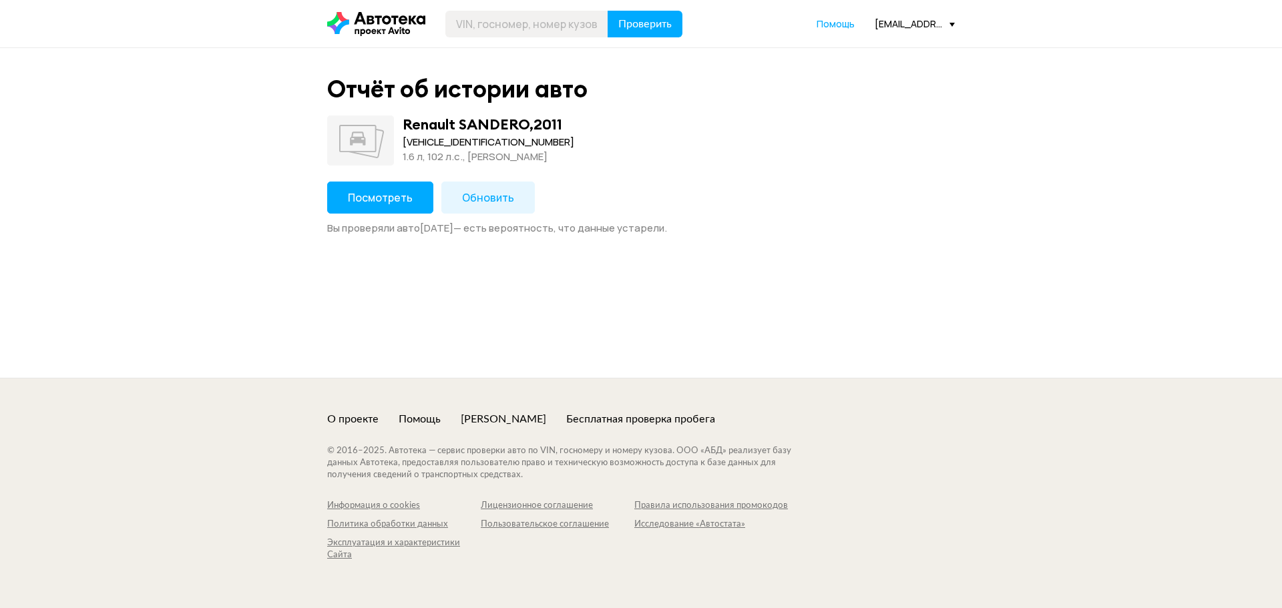
click at [386, 200] on span "Посмотреть" at bounding box center [380, 197] width 65 height 15
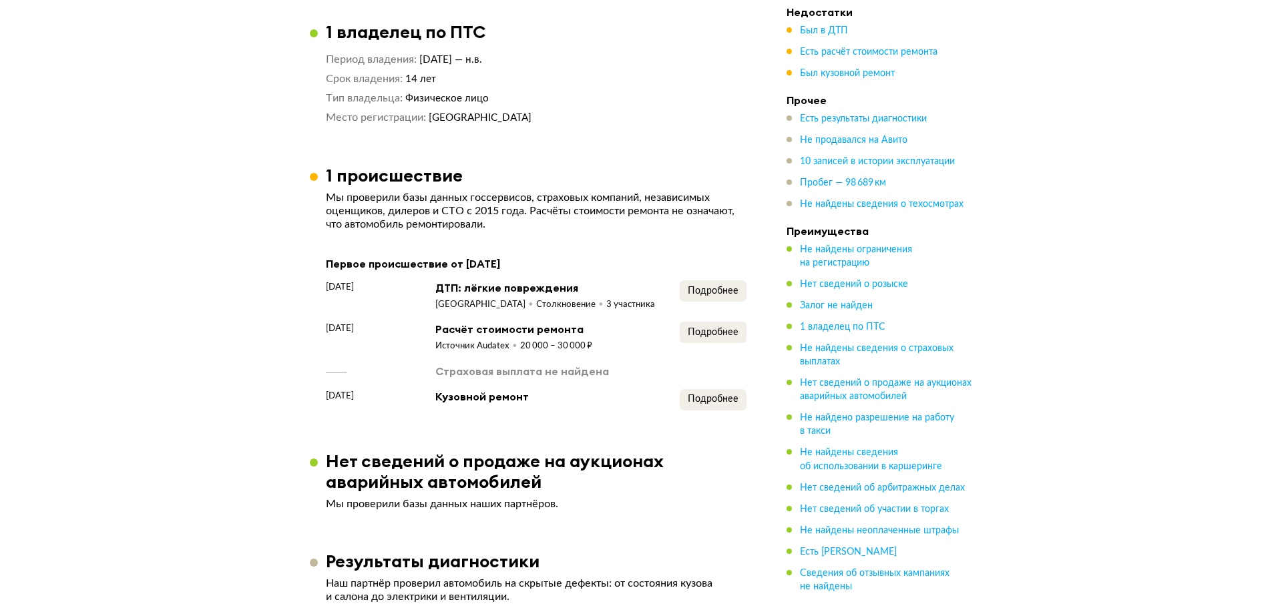
scroll to position [868, 0]
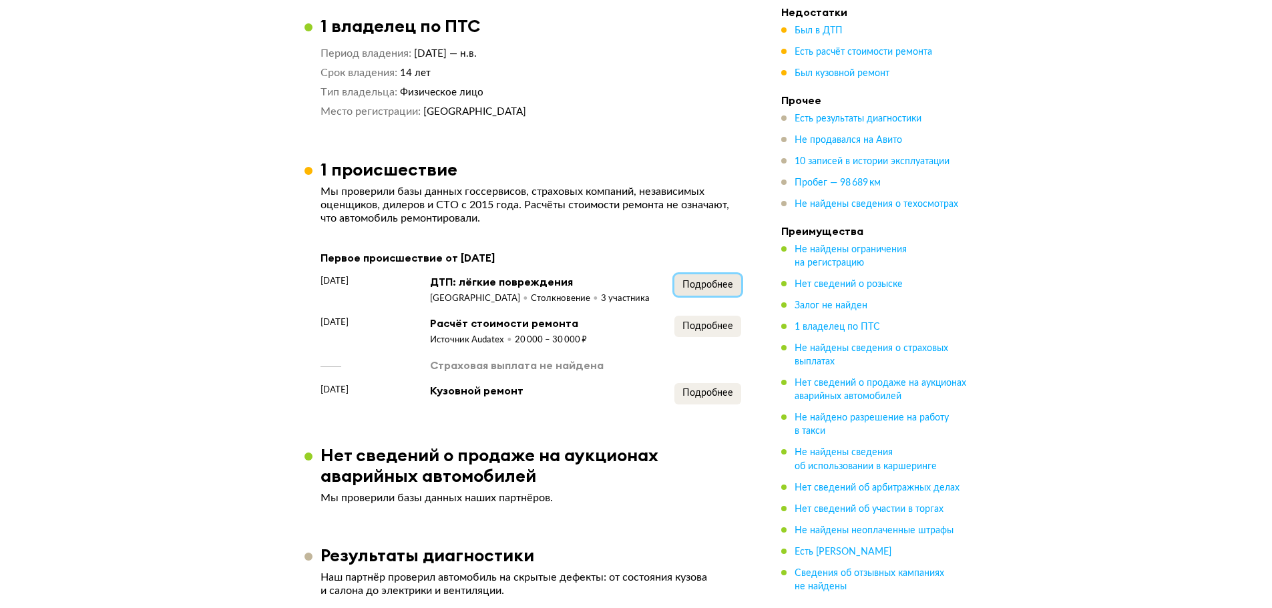
click at [713, 285] on span "Подробнее" at bounding box center [707, 284] width 51 height 9
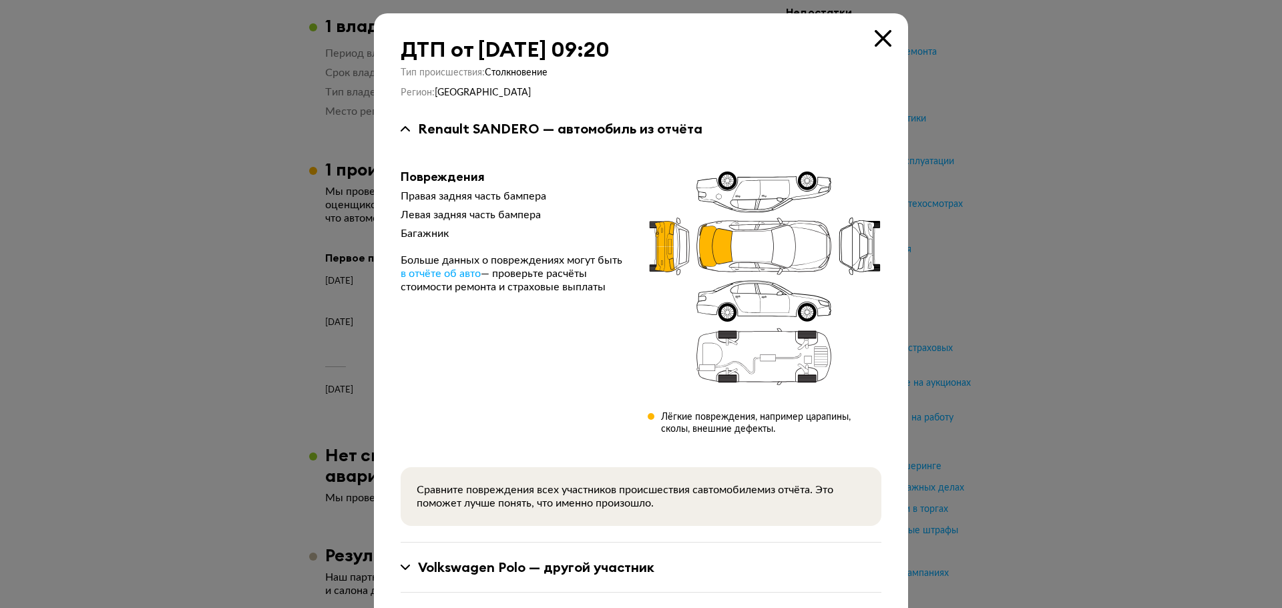
click at [876, 35] on icon at bounding box center [882, 38] width 17 height 17
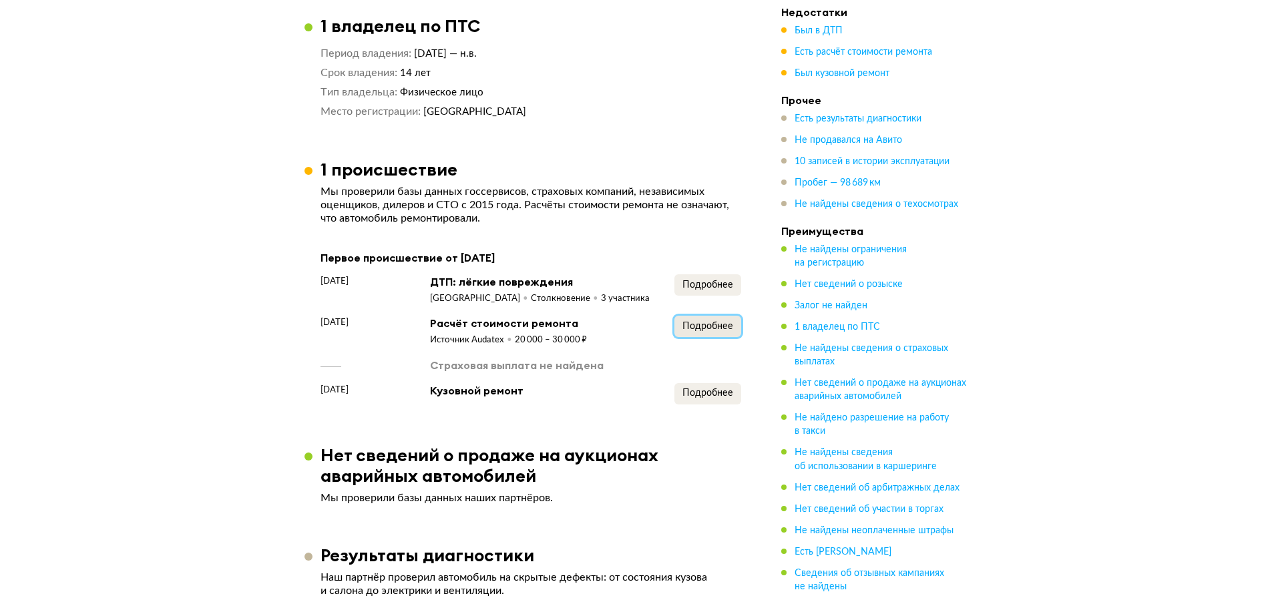
click at [703, 324] on span "Подробнее" at bounding box center [707, 326] width 51 height 9
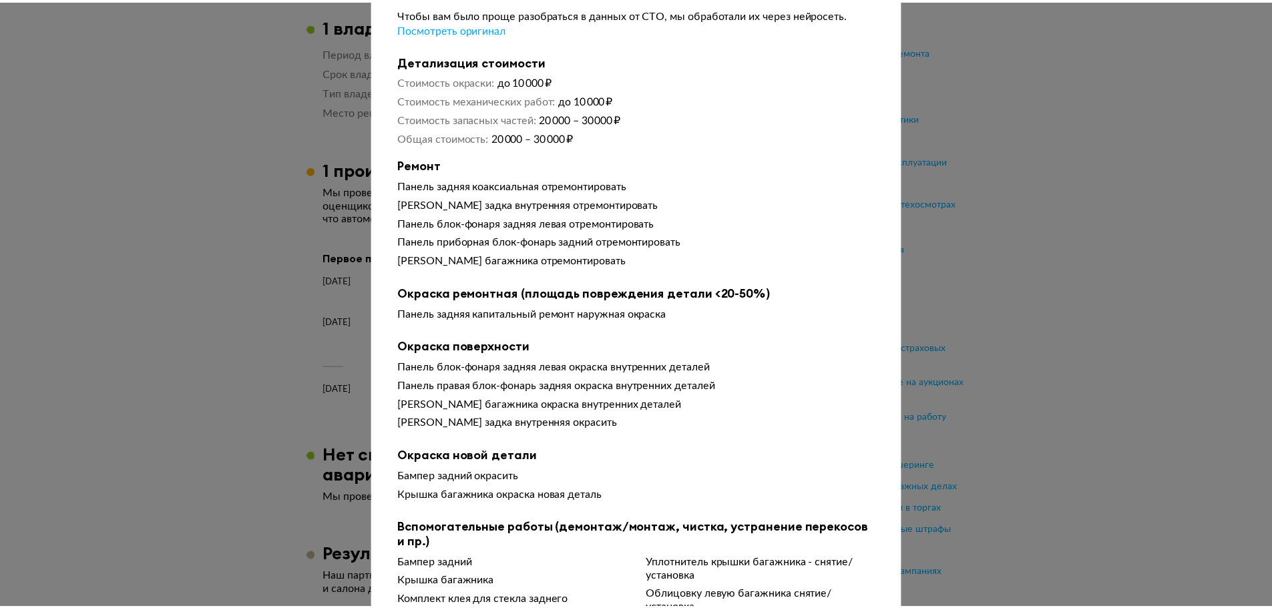
scroll to position [0, 0]
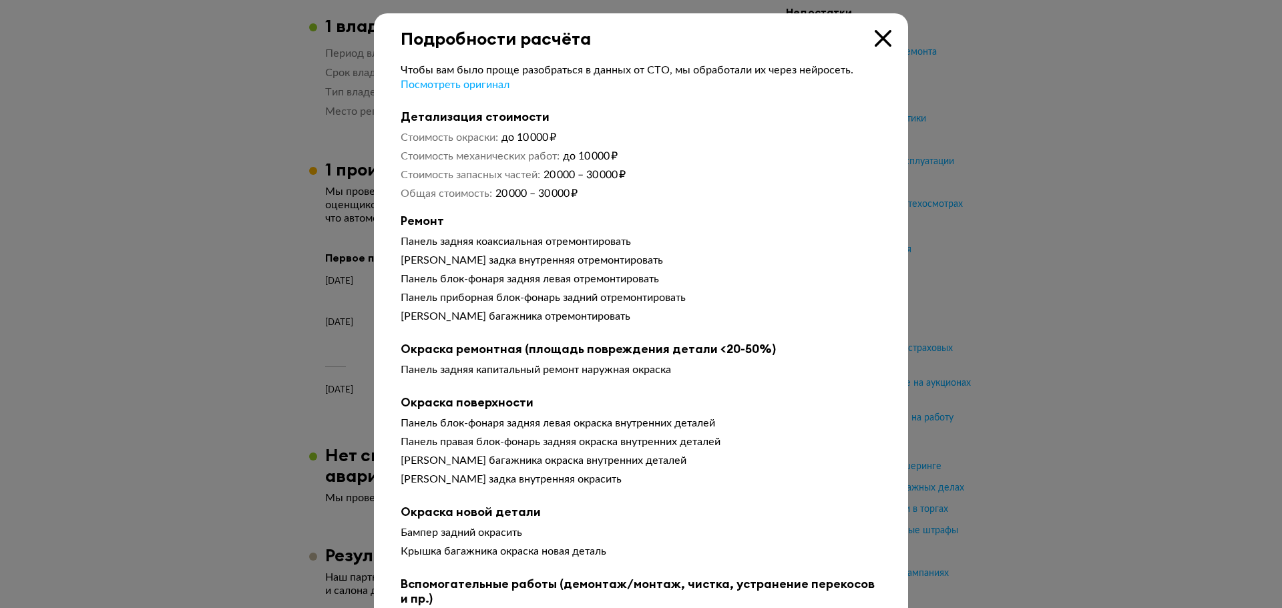
click at [879, 39] on icon at bounding box center [882, 38] width 17 height 17
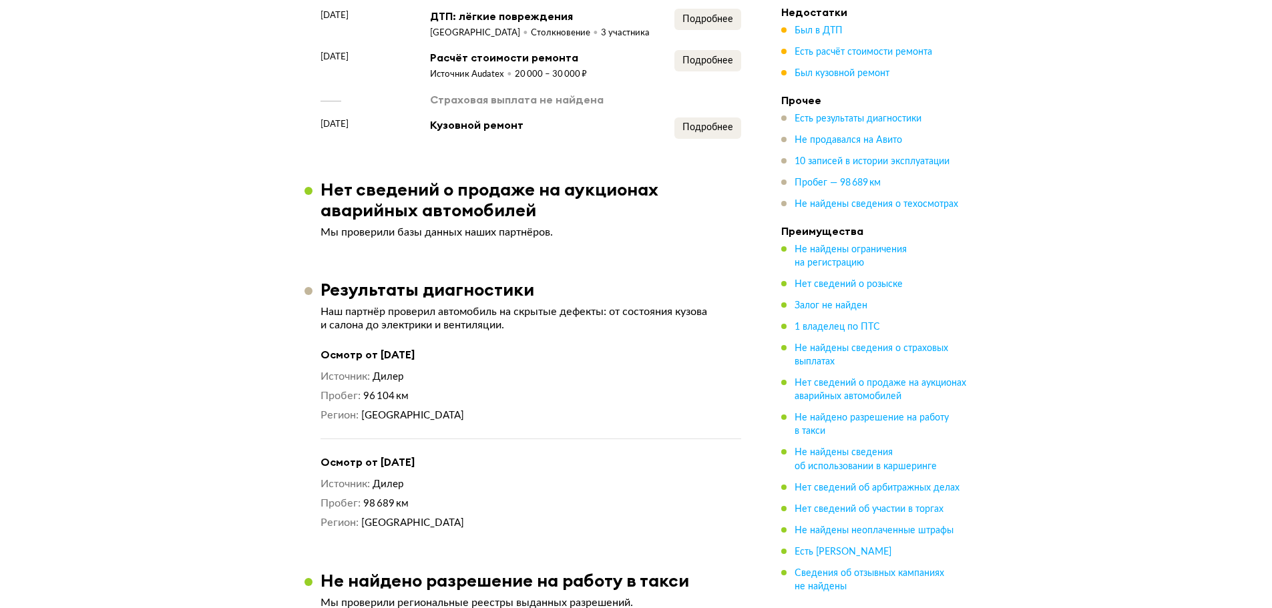
scroll to position [1135, 0]
click at [740, 125] on button "Подробнее" at bounding box center [707, 126] width 67 height 21
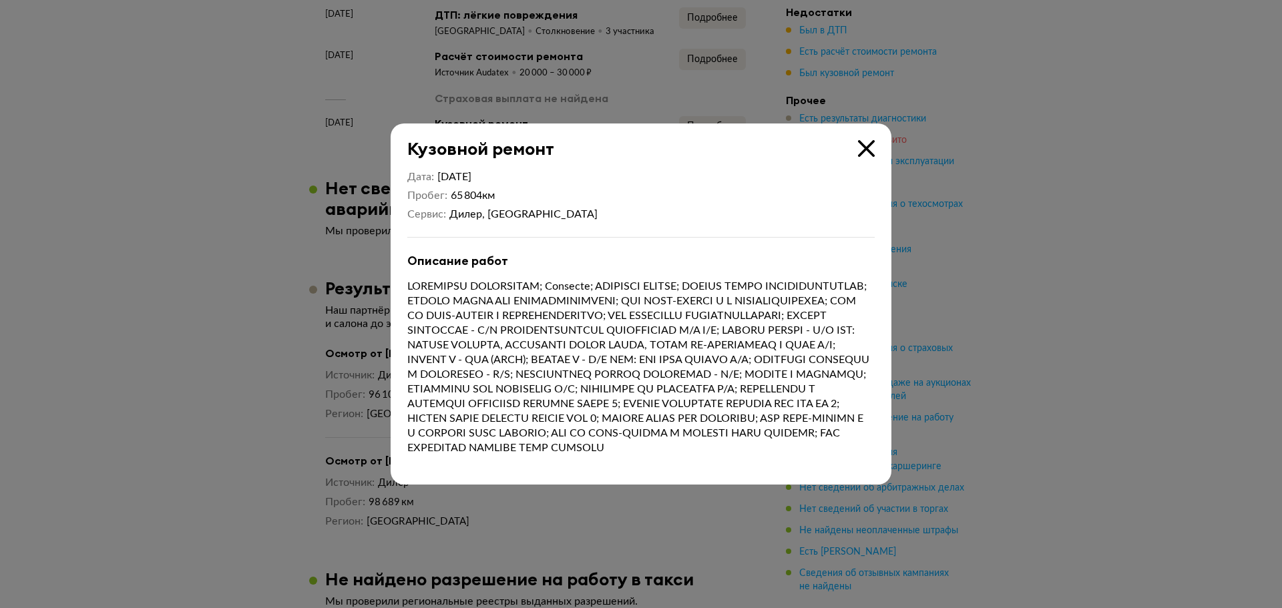
click at [865, 141] on icon at bounding box center [866, 148] width 17 height 17
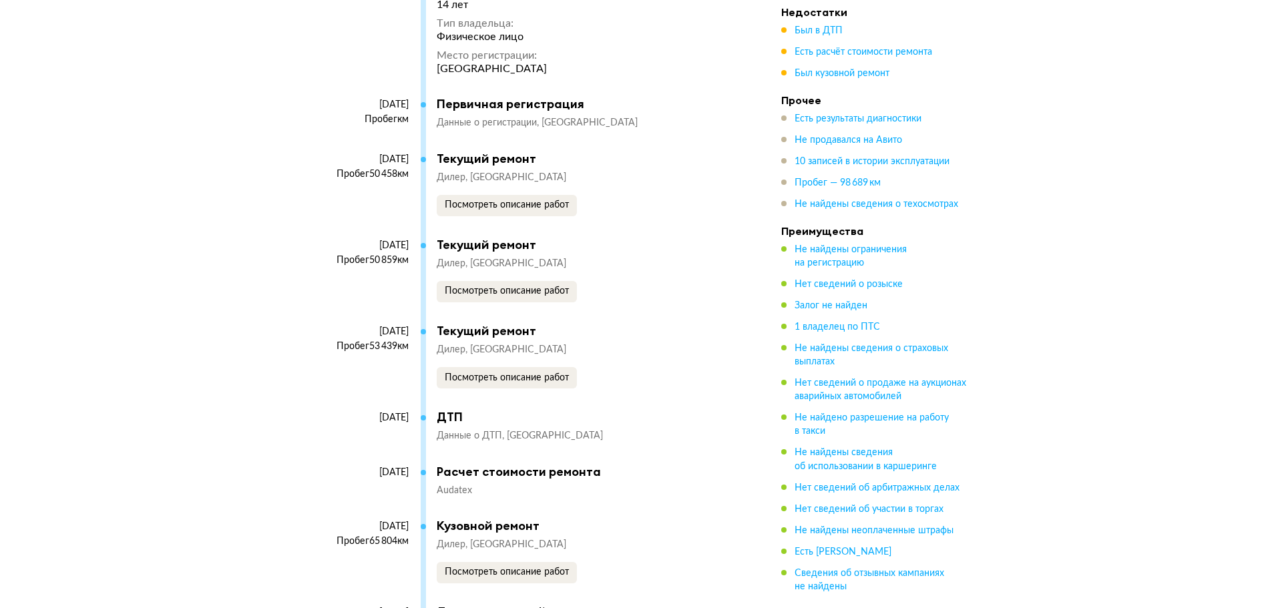
scroll to position [2737, 0]
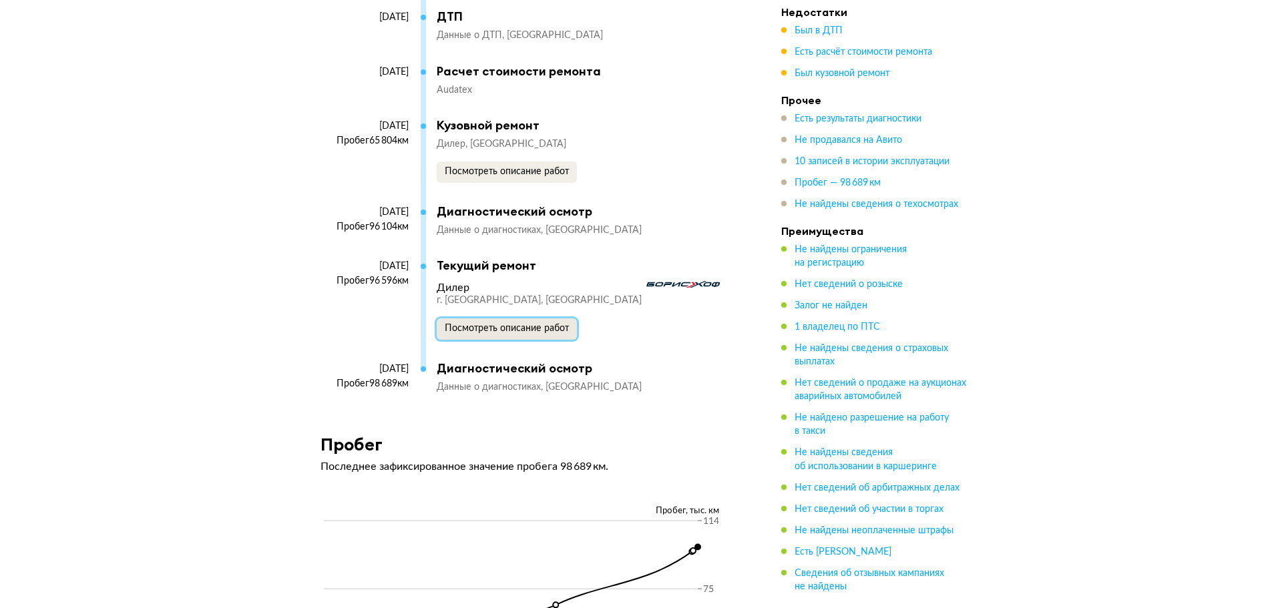
click at [490, 333] on span "Посмотреть описание работ" at bounding box center [507, 328] width 124 height 9
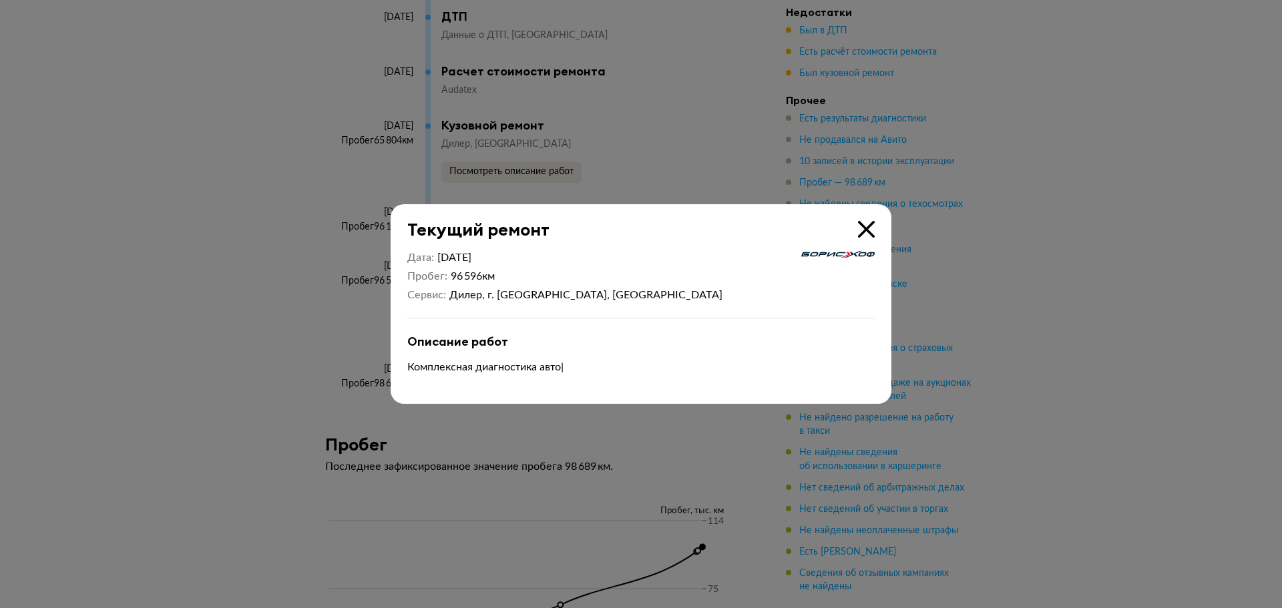
click at [870, 232] on icon at bounding box center [866, 229] width 17 height 17
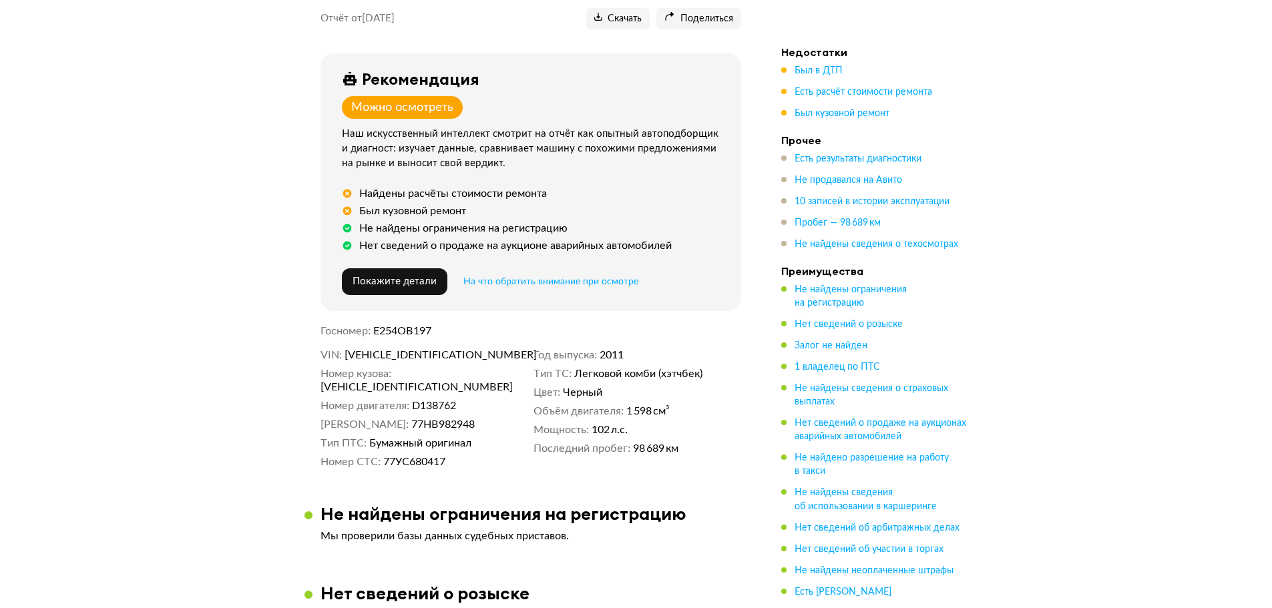
scroll to position [0, 0]
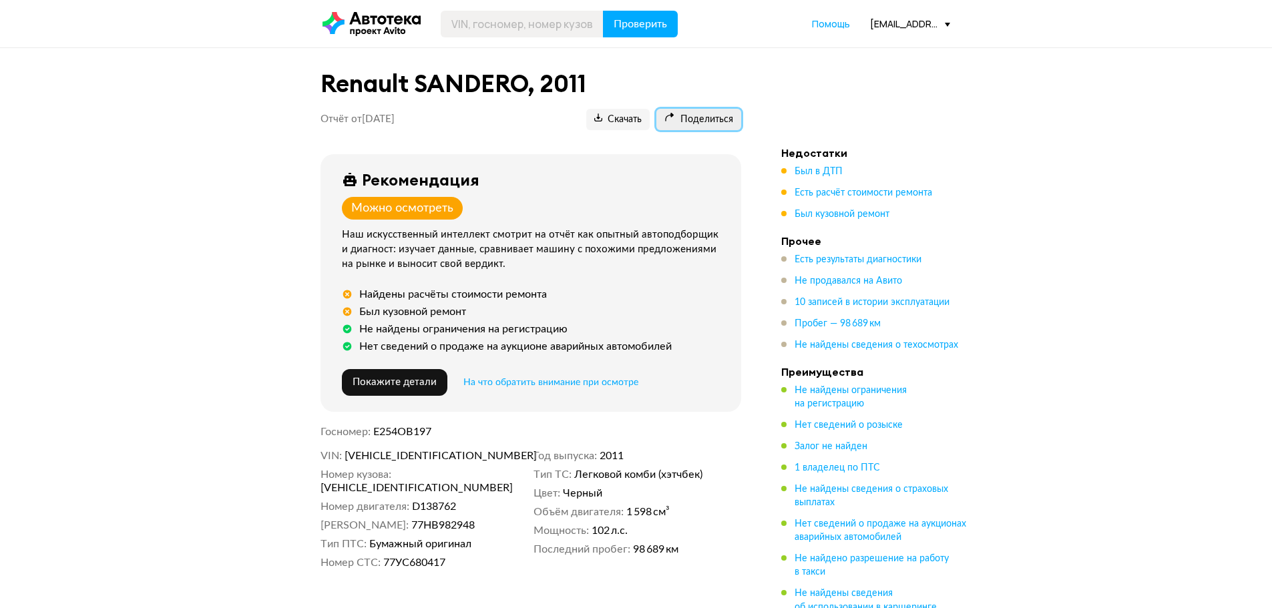
click at [724, 115] on span "Поделиться" at bounding box center [698, 119] width 69 height 13
click at [537, 29] on input "text" at bounding box center [522, 24] width 163 height 27
click at [467, 29] on input "text" at bounding box center [522, 24] width 163 height 27
type input "О371НК799"
click at [635, 29] on span "Проверить" at bounding box center [639, 24] width 53 height 11
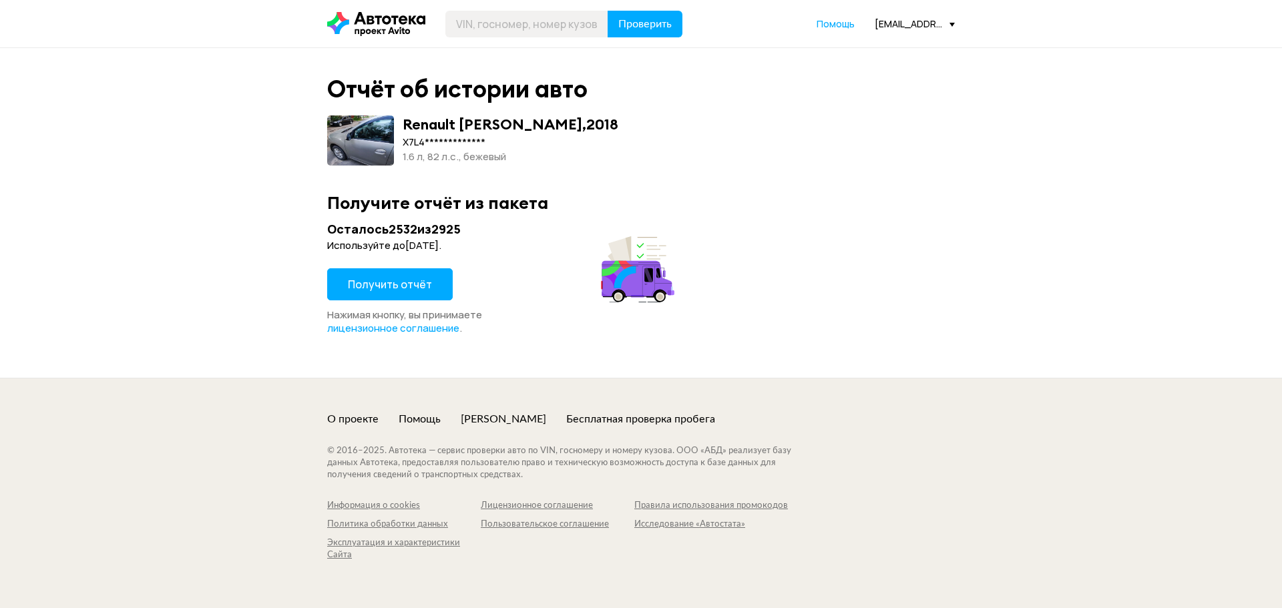
click at [419, 280] on span "Получить отчёт" at bounding box center [390, 284] width 84 height 15
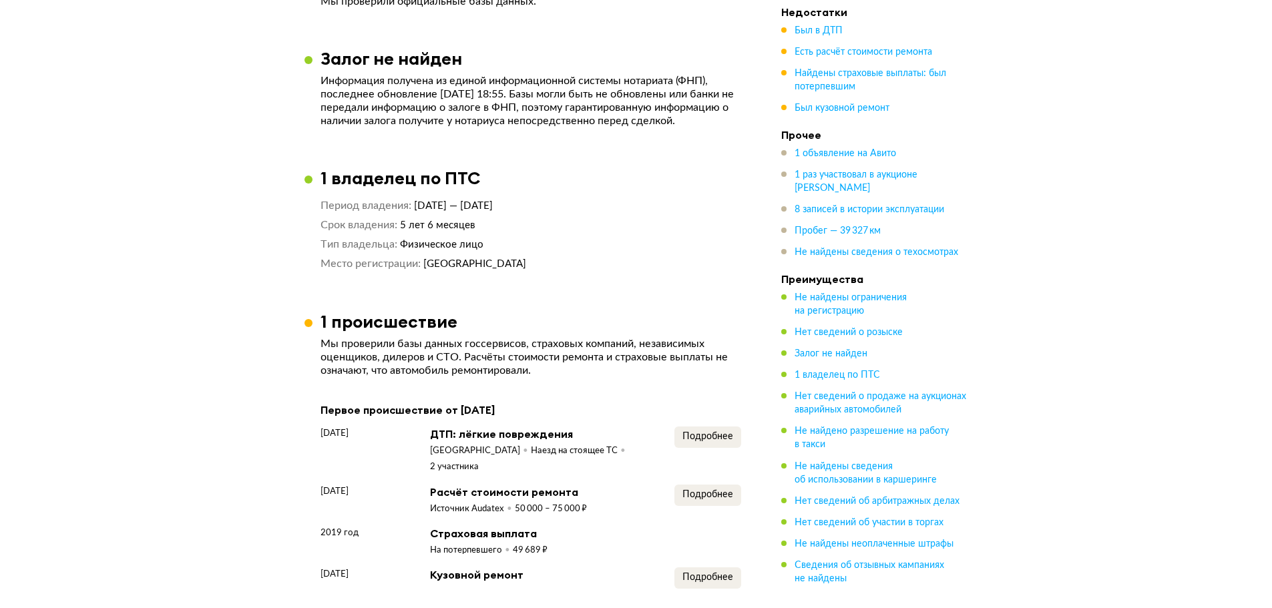
scroll to position [1001, 0]
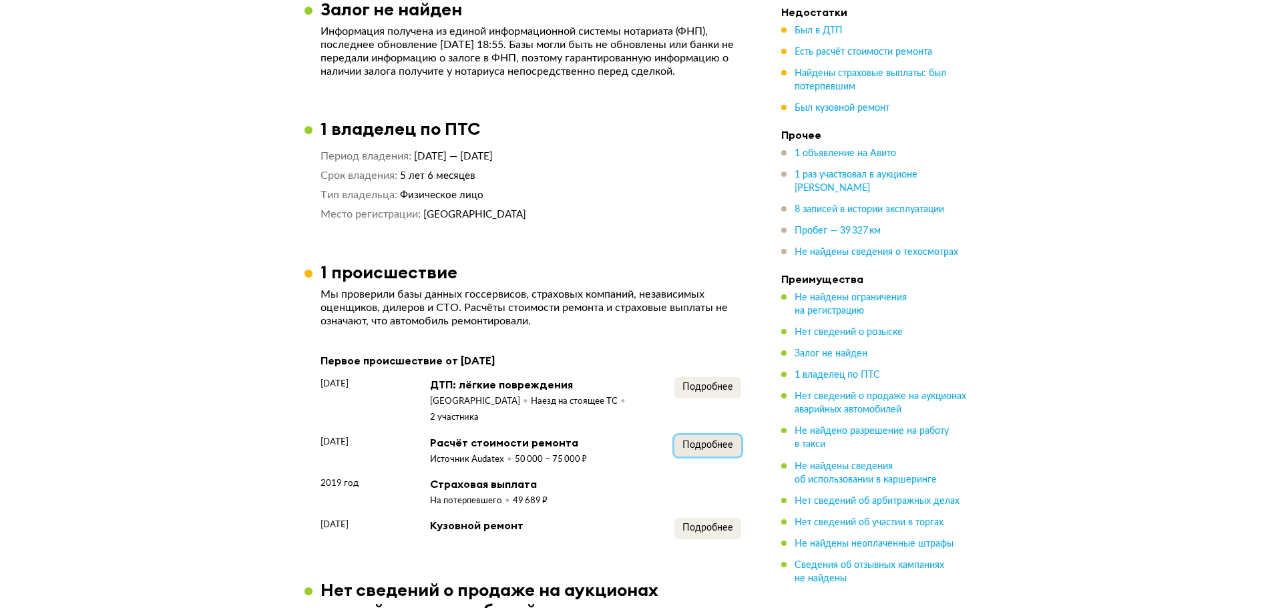
click at [716, 441] on span "Подробнее" at bounding box center [707, 445] width 51 height 9
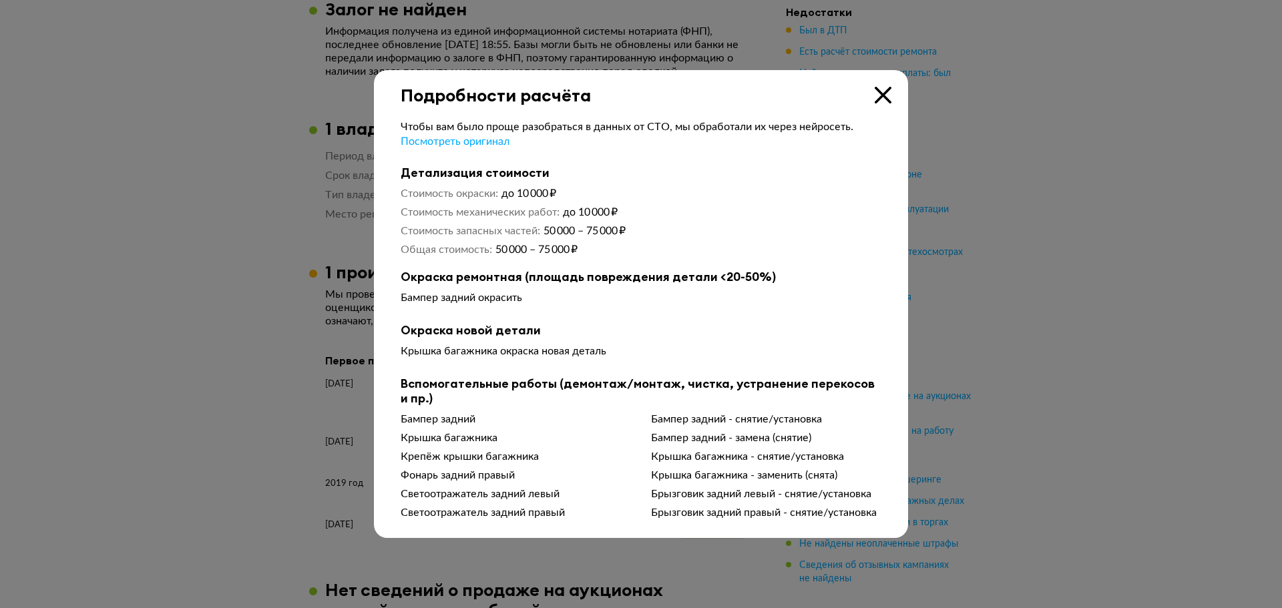
click at [881, 91] on icon at bounding box center [882, 95] width 17 height 17
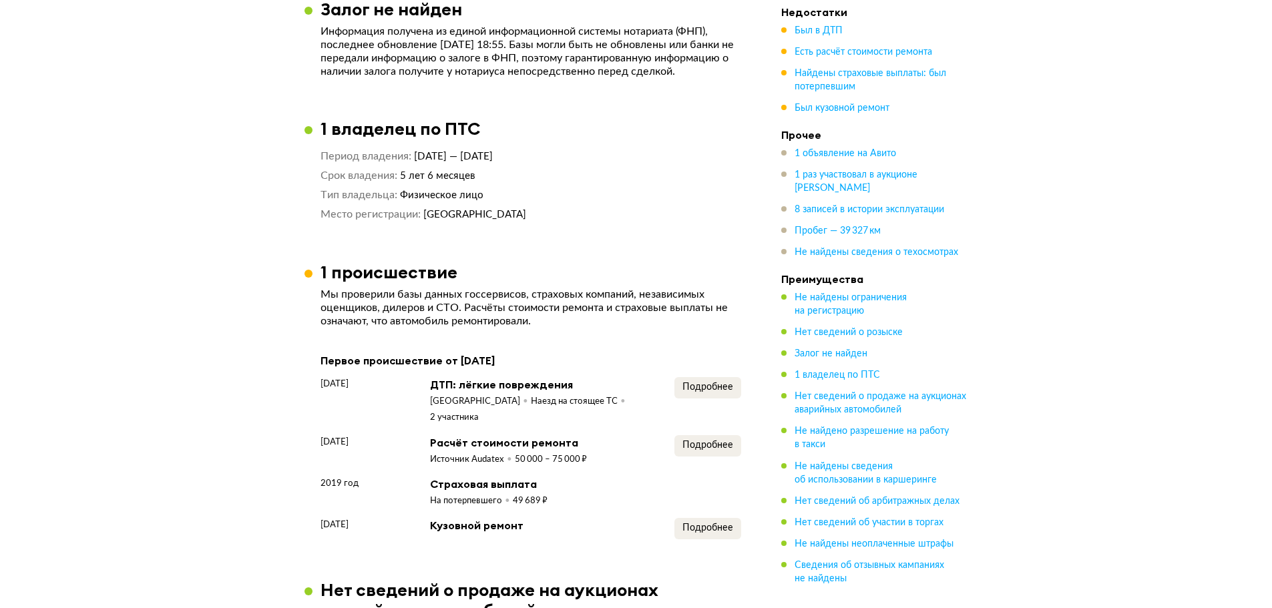
scroll to position [1068, 0]
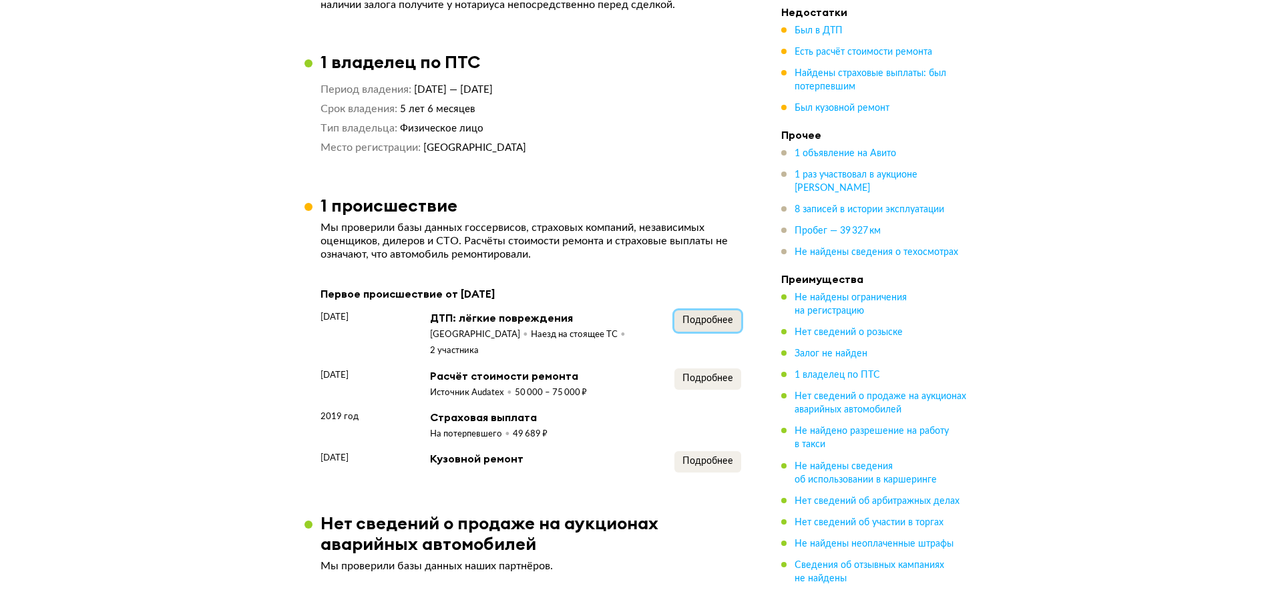
click at [716, 332] on button "Подробнее" at bounding box center [707, 320] width 67 height 21
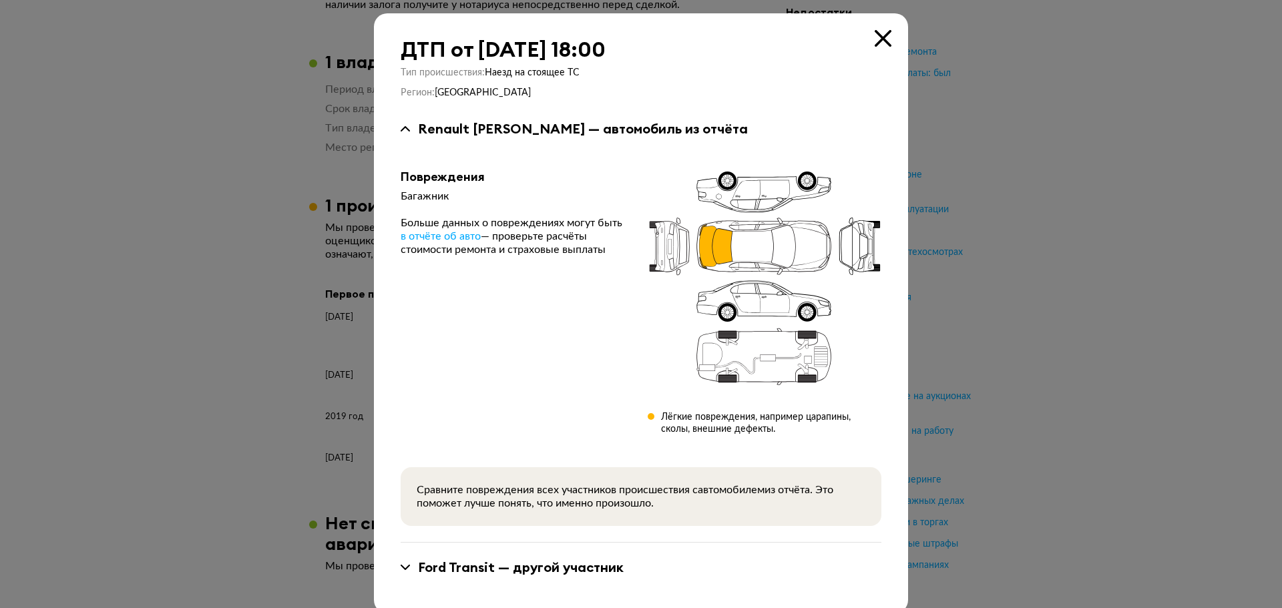
click at [877, 41] on icon at bounding box center [882, 38] width 17 height 17
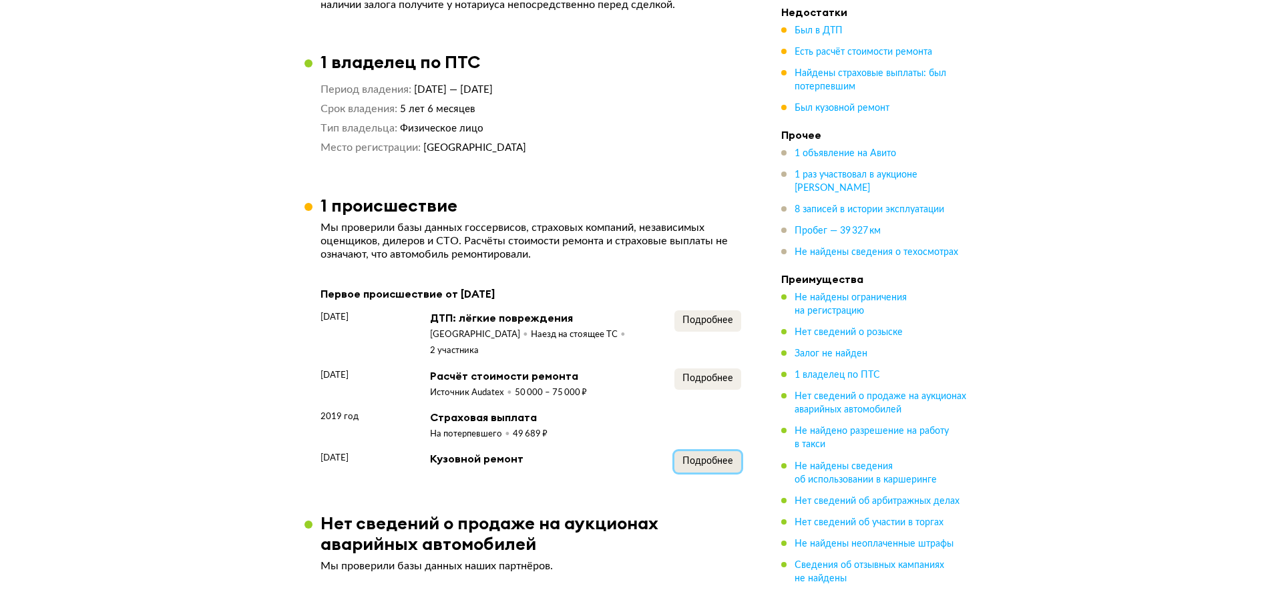
click at [706, 462] on span "Подробнее" at bounding box center [707, 461] width 51 height 9
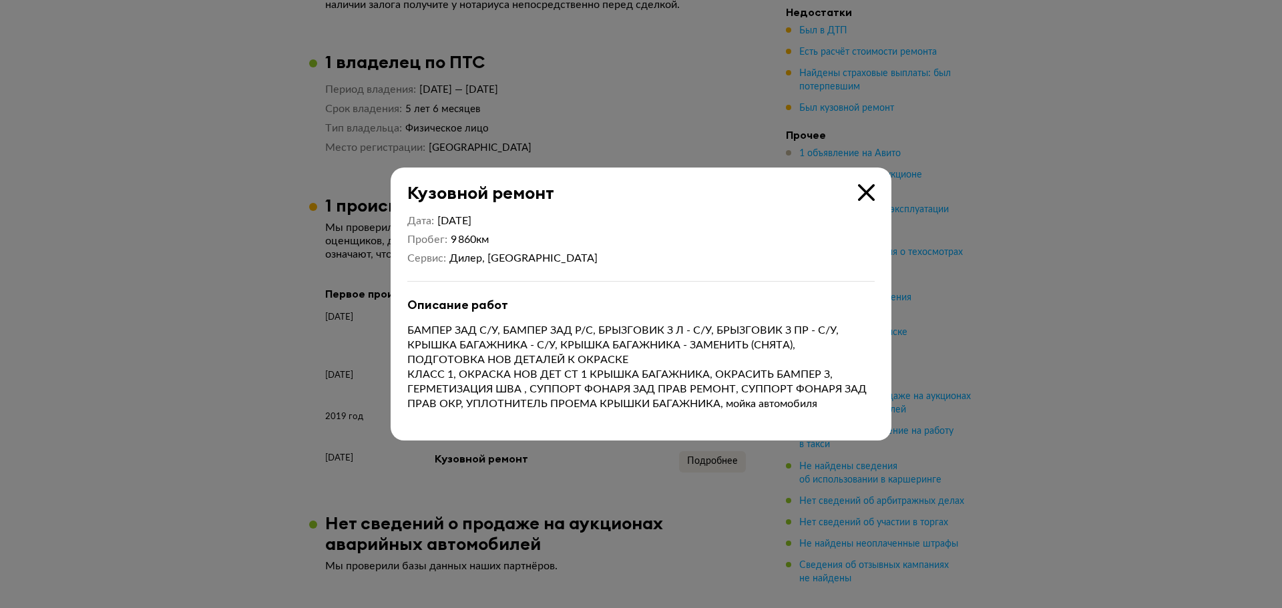
click at [866, 189] on icon at bounding box center [866, 192] width 17 height 17
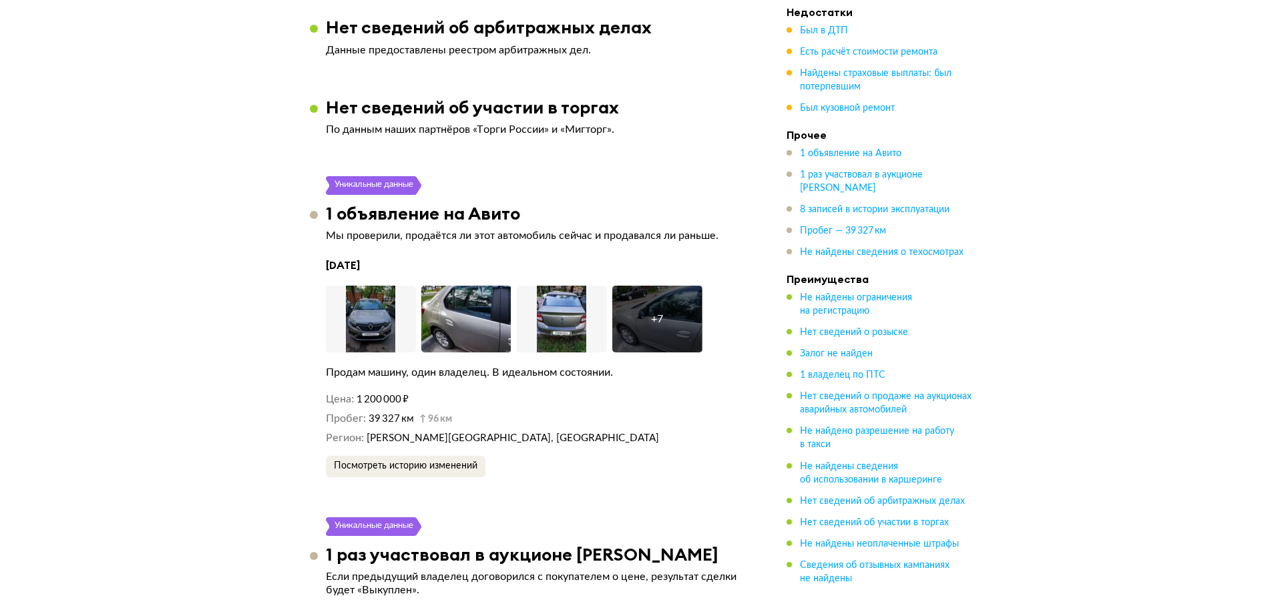
scroll to position [2069, 0]
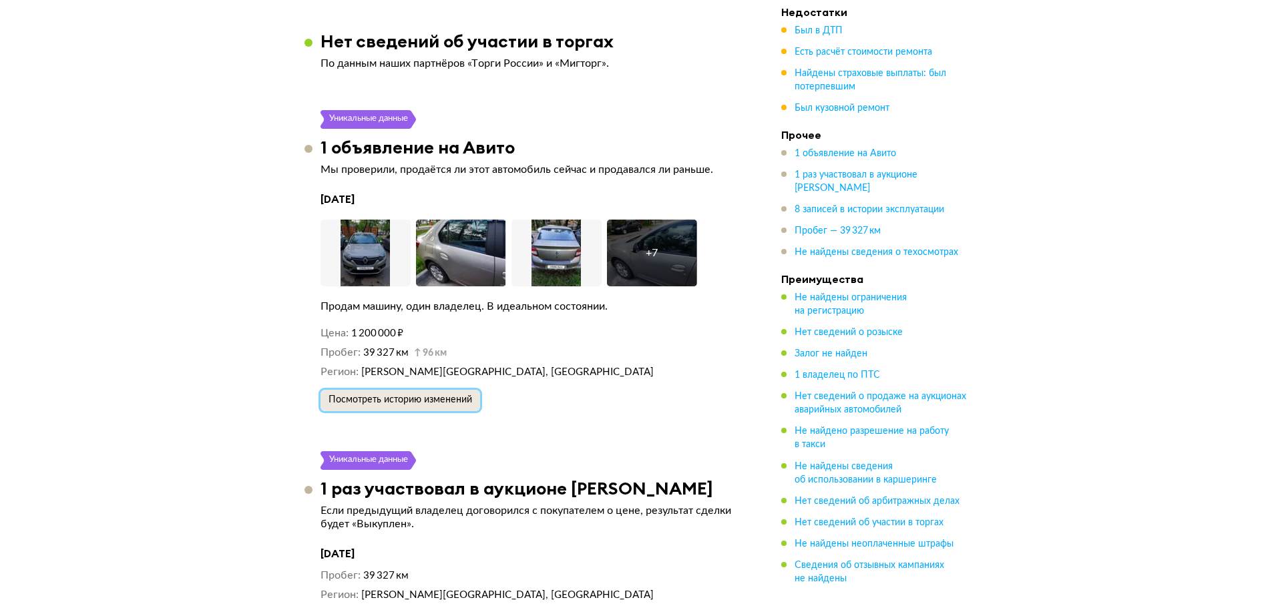
click at [377, 395] on span "Посмотреть историю изменений" at bounding box center [400, 399] width 144 height 9
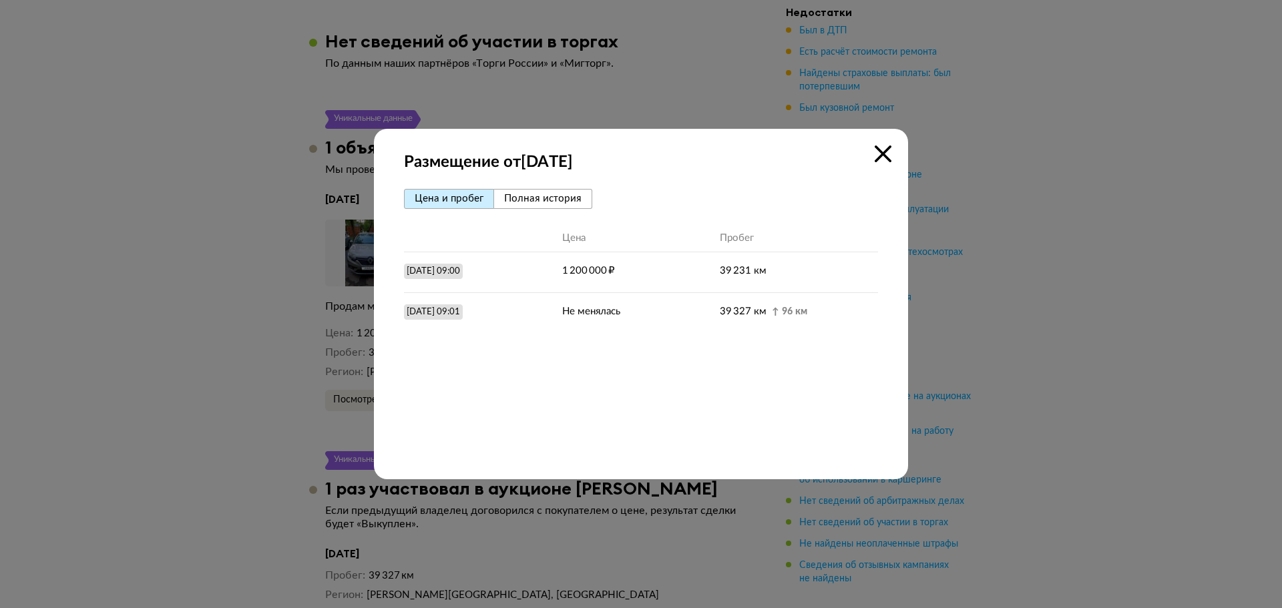
click at [575, 202] on span "Полная история" at bounding box center [542, 199] width 77 height 10
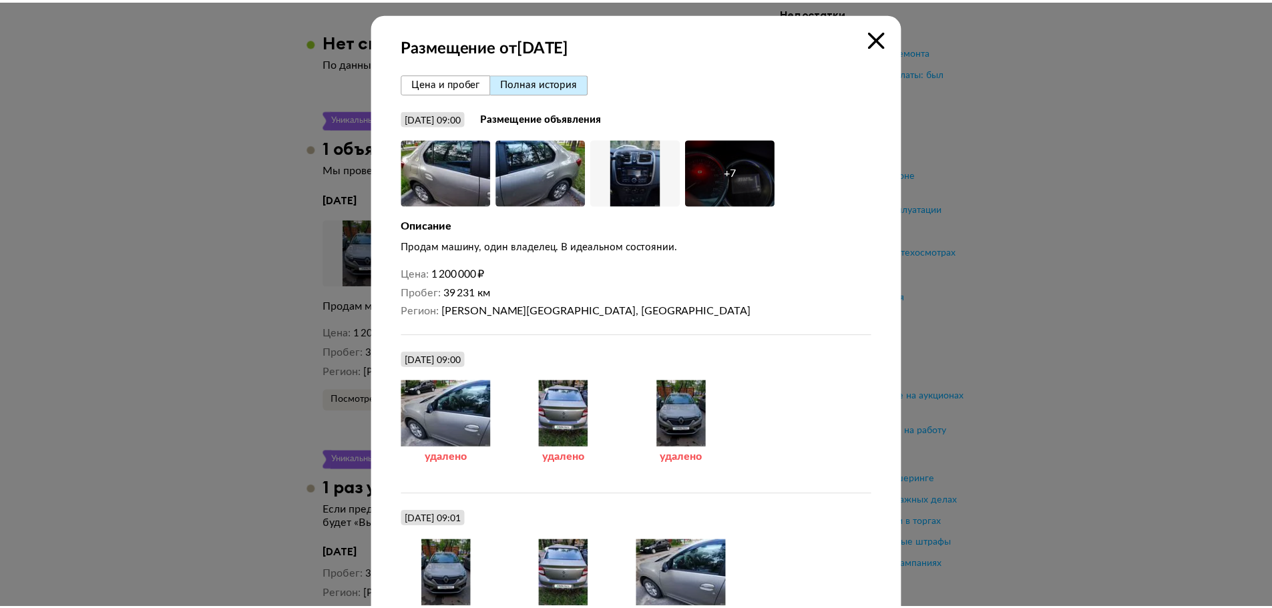
scroll to position [81, 0]
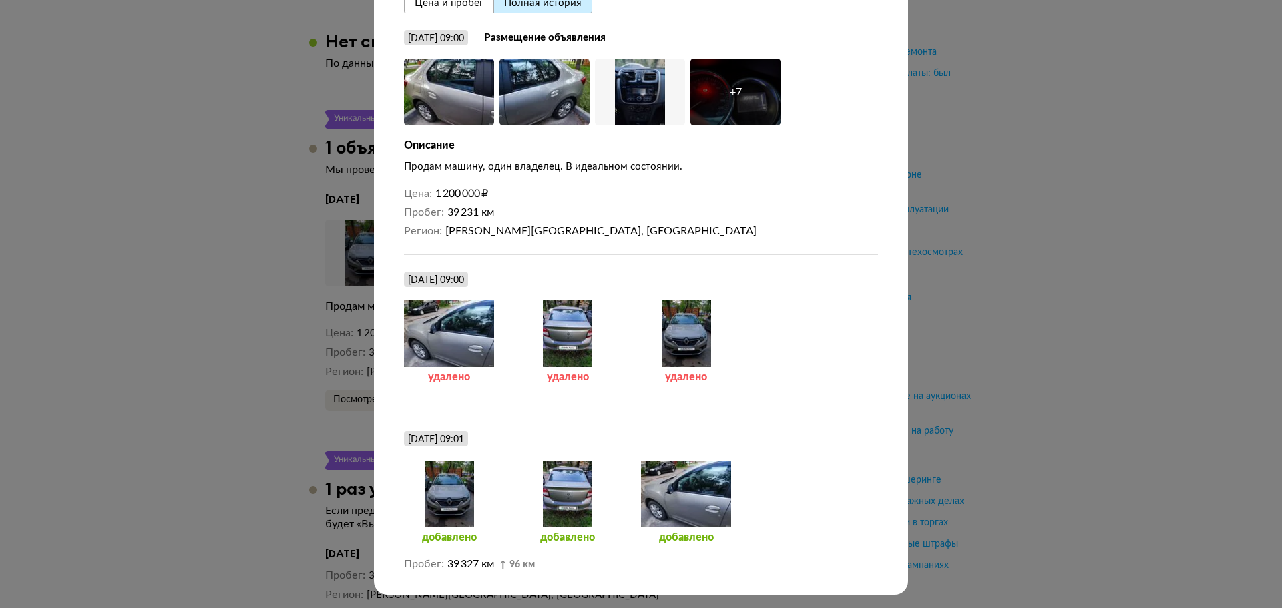
click at [1115, 368] on div at bounding box center [641, 224] width 1282 height 608
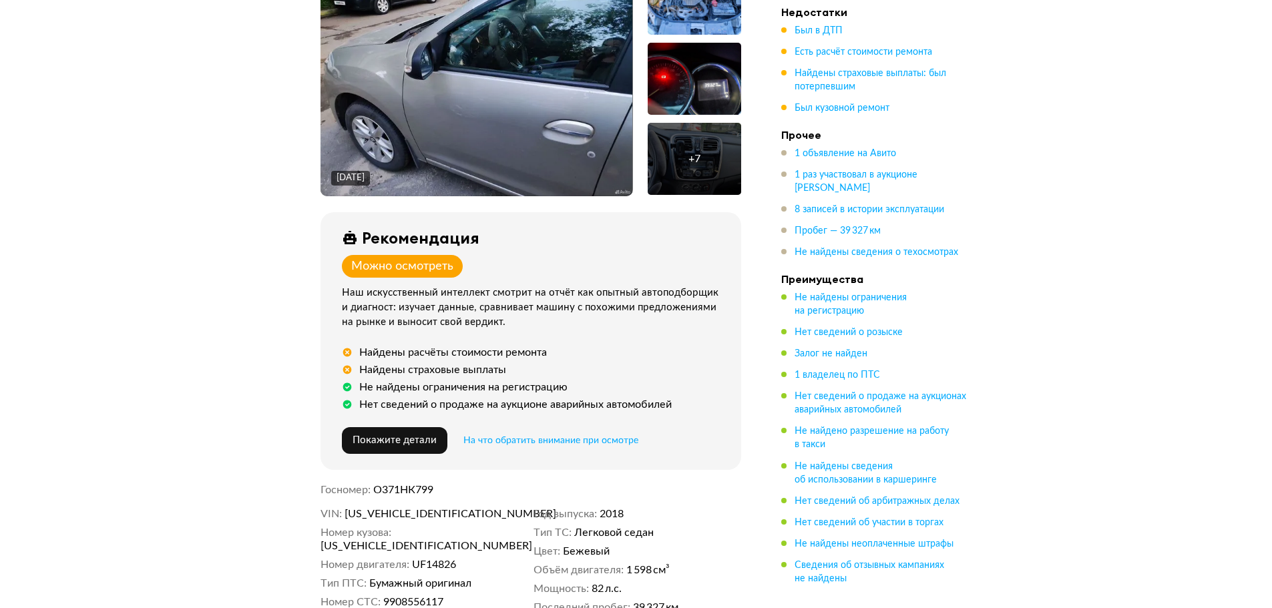
scroll to position [0, 0]
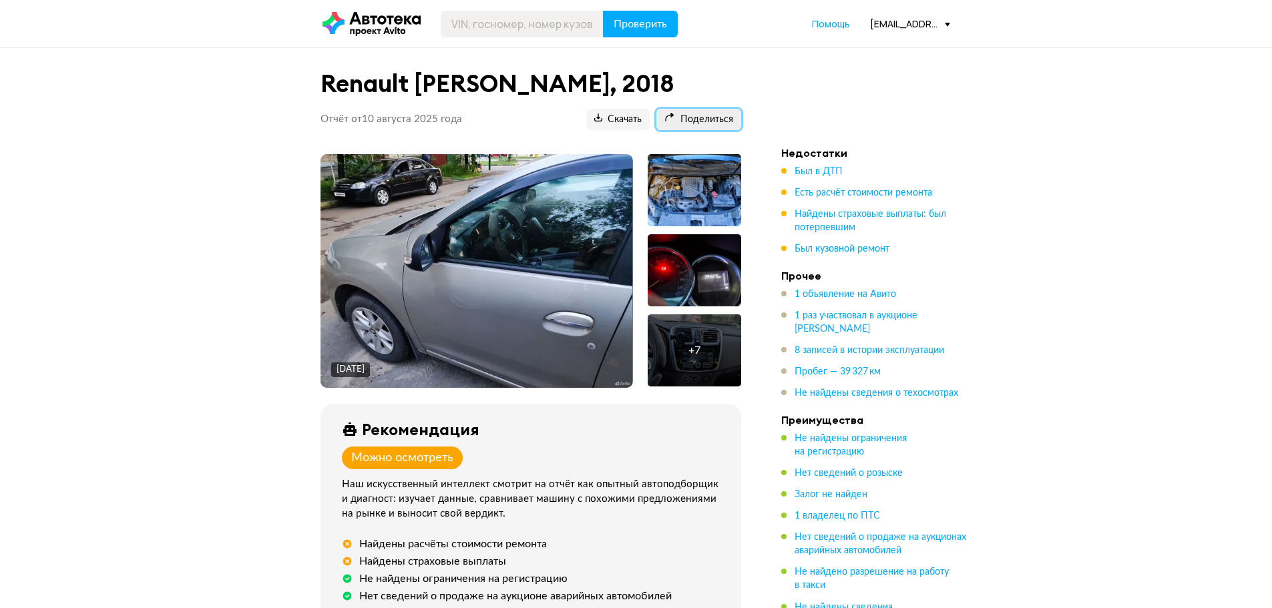
click at [721, 127] on button "Поделиться" at bounding box center [698, 119] width 85 height 21
click at [688, 115] on span "Поделиться" at bounding box center [698, 119] width 69 height 13
